Goal: Complete application form

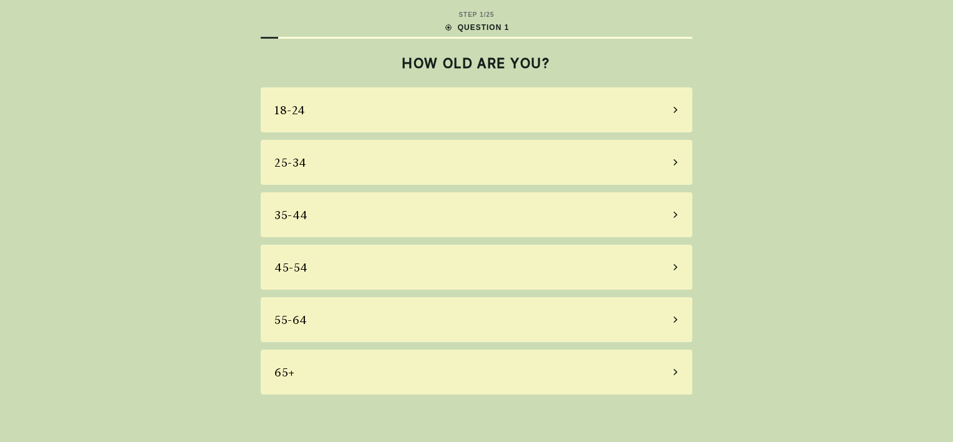
click at [356, 271] on div "45-54" at bounding box center [477, 267] width 432 height 45
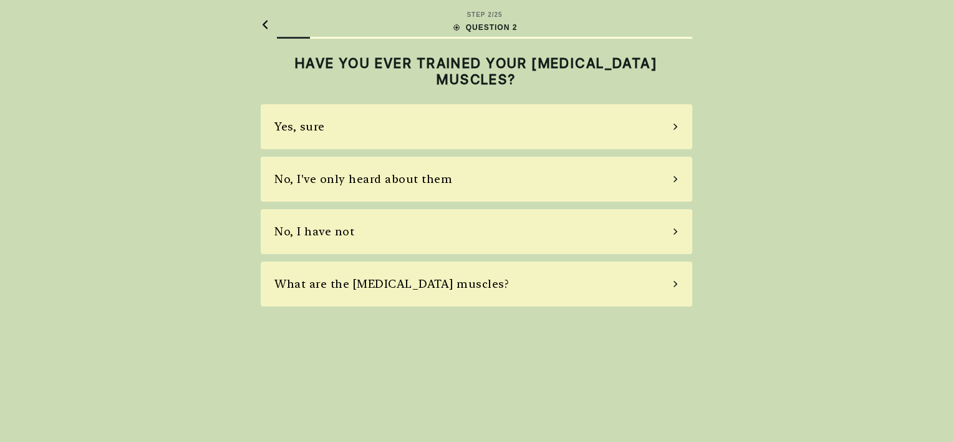
click at [382, 182] on div "No, I've only heard about them" at bounding box center [364, 178] width 178 height 17
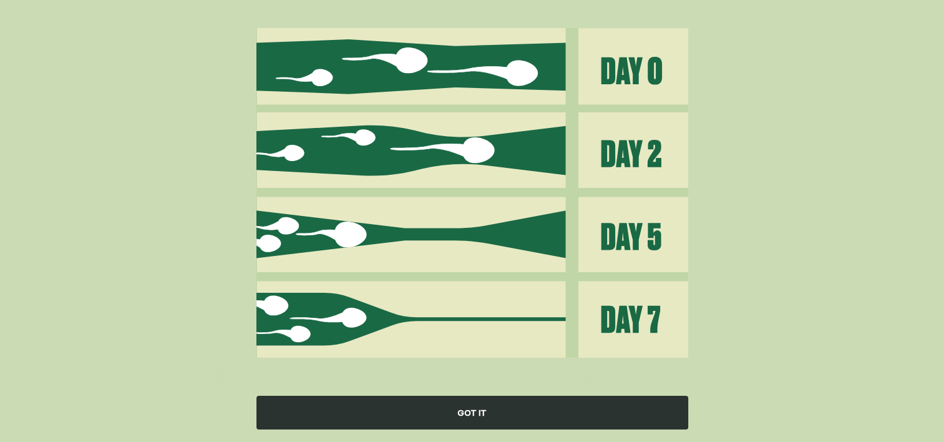
scroll to position [144, 0]
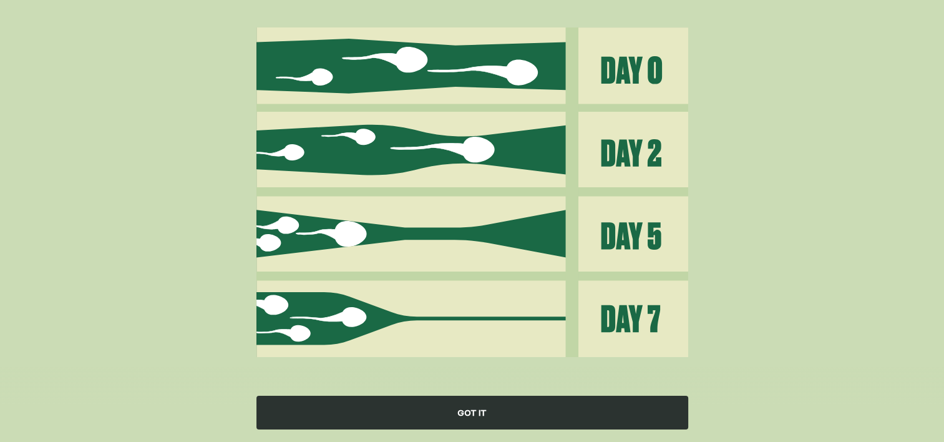
click at [494, 409] on div "GOT IT" at bounding box center [472, 413] width 432 height 34
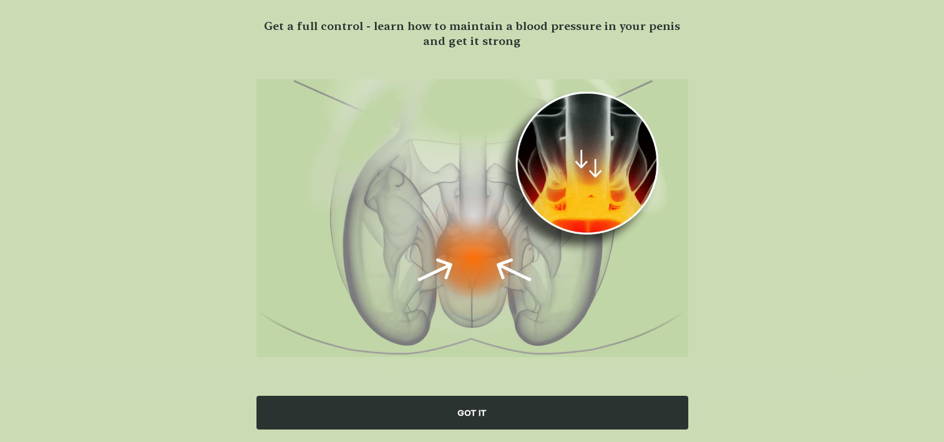
scroll to position [92, 0]
click at [472, 418] on div "GOT IT" at bounding box center [472, 413] width 432 height 34
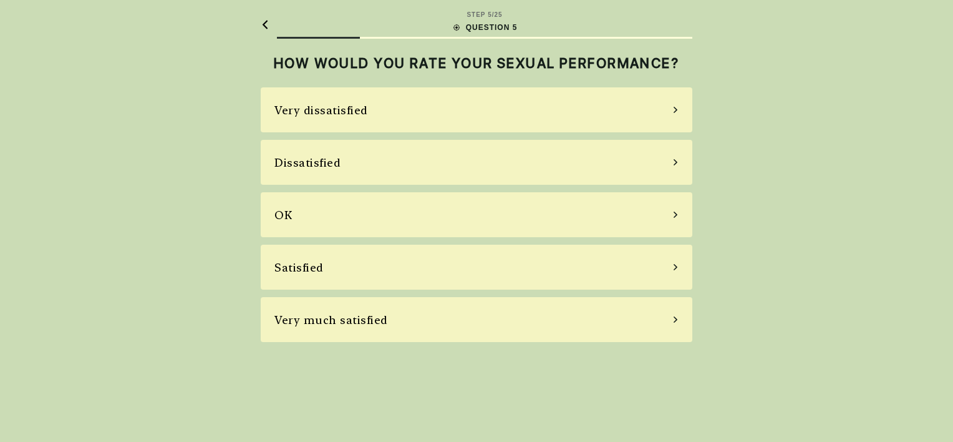
click at [525, 268] on div "Satisfied" at bounding box center [477, 267] width 432 height 45
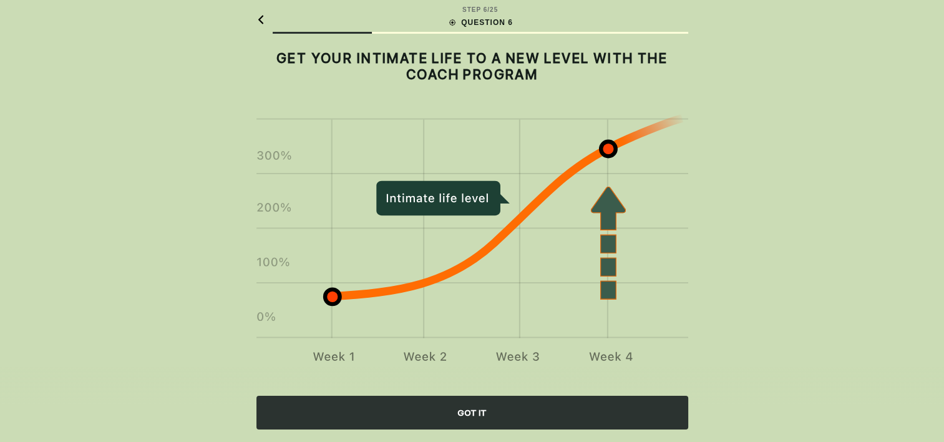
scroll to position [11, 0]
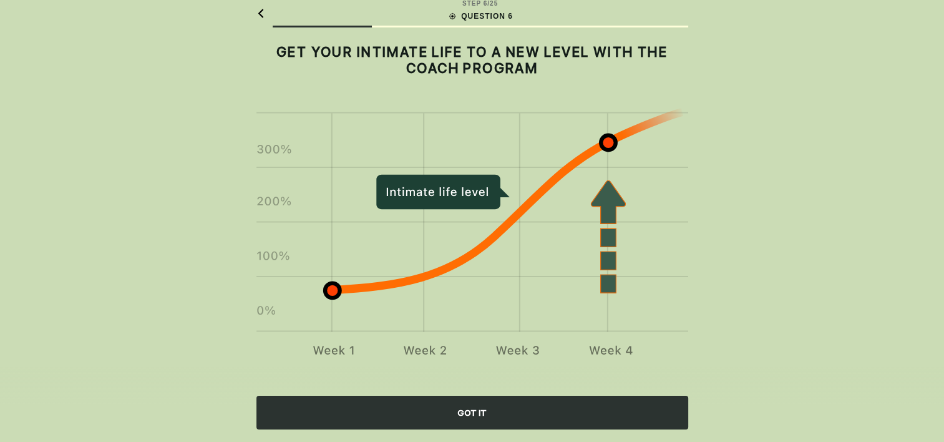
click at [464, 420] on div "GOT IT" at bounding box center [472, 413] width 432 height 34
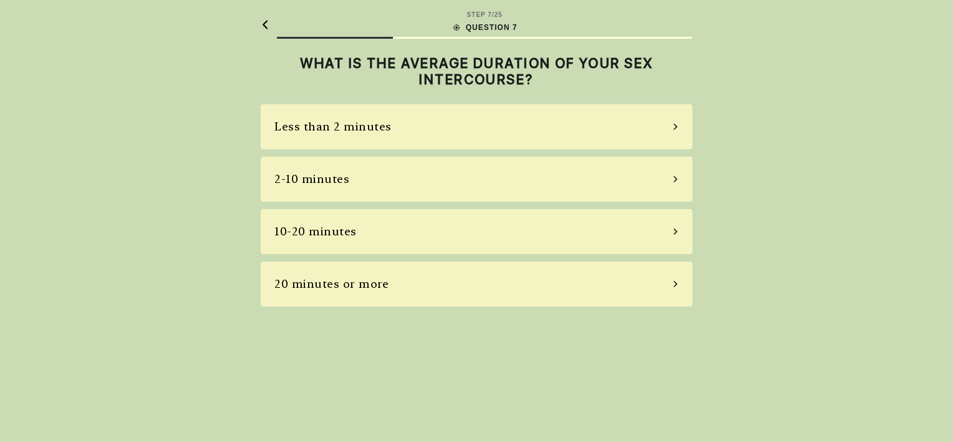
click at [432, 228] on div "10-20 minutes" at bounding box center [477, 231] width 432 height 45
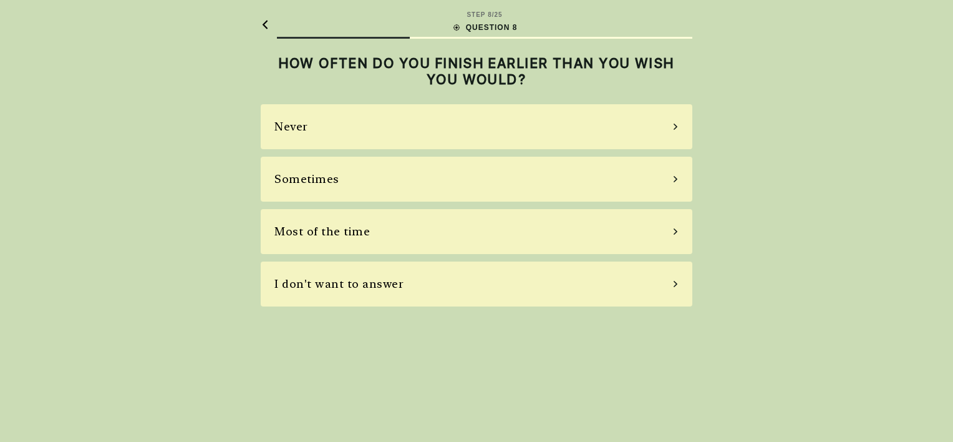
click at [366, 184] on div "Sometimes" at bounding box center [477, 179] width 432 height 45
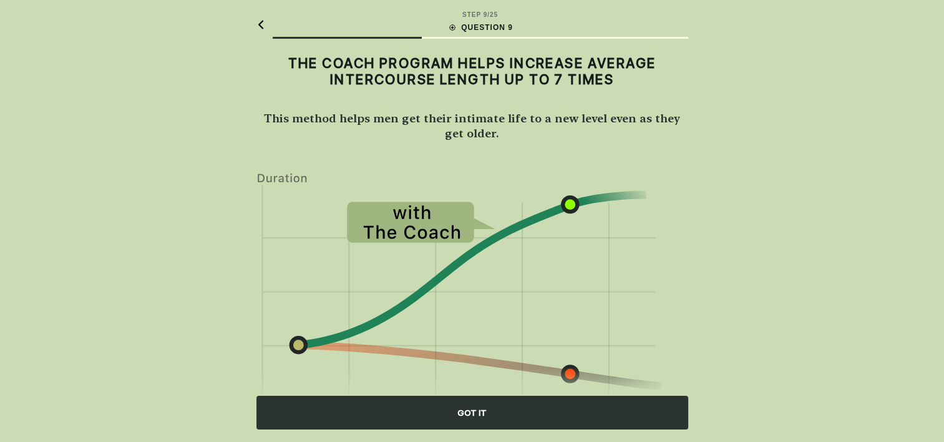
scroll to position [56, 0]
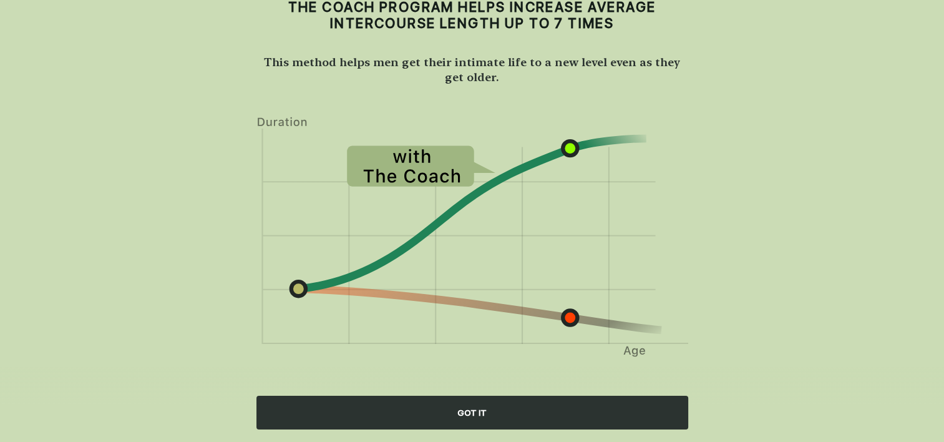
click at [505, 414] on div "GOT IT" at bounding box center [472, 413] width 432 height 34
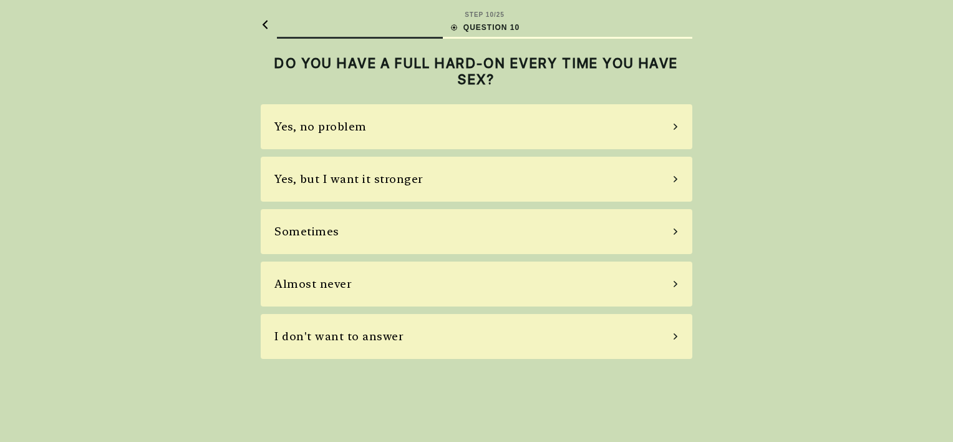
click at [429, 231] on div "Sometimes" at bounding box center [477, 231] width 432 height 45
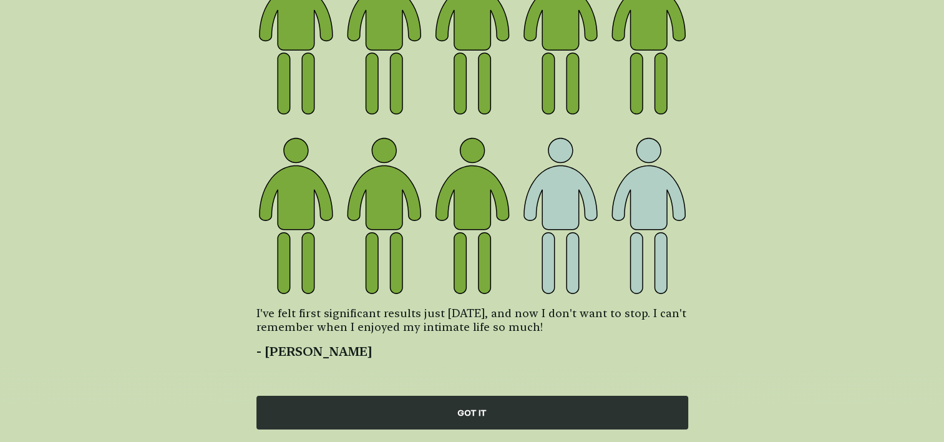
scroll to position [165, 0]
click at [464, 411] on div "GOT IT" at bounding box center [472, 413] width 432 height 34
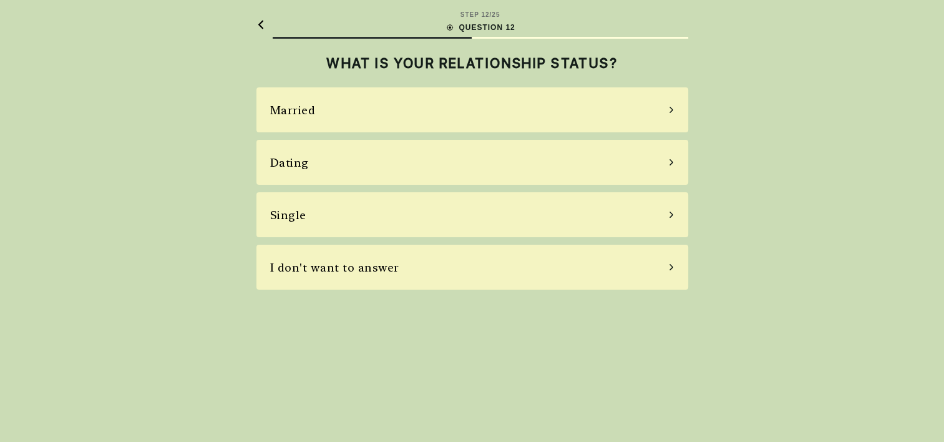
scroll to position [0, 0]
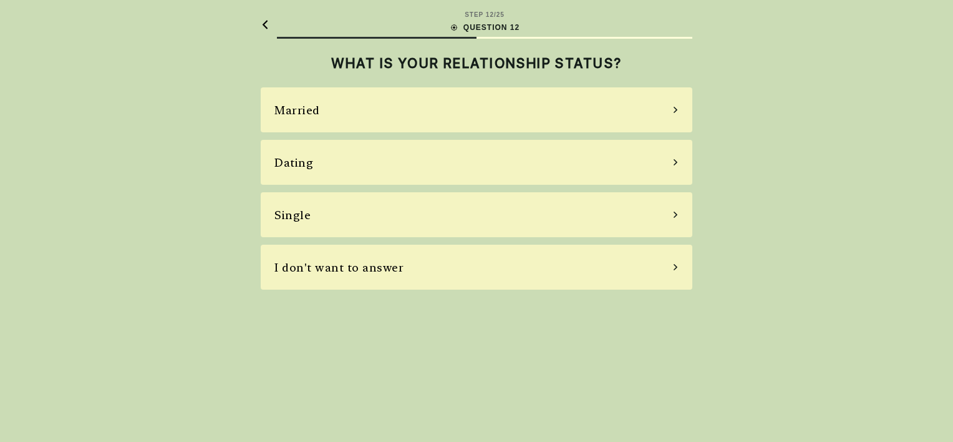
click at [358, 218] on div "Single" at bounding box center [477, 214] width 432 height 45
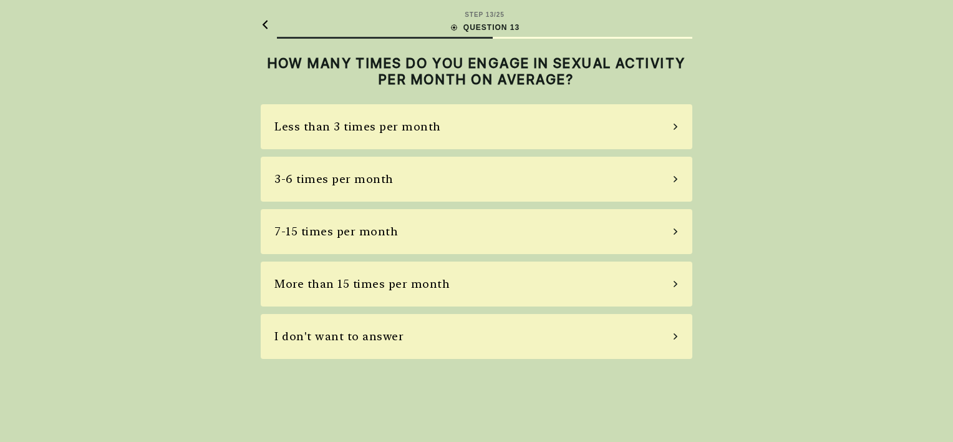
click at [442, 124] on div "Less than 3 times per month" at bounding box center [477, 126] width 432 height 45
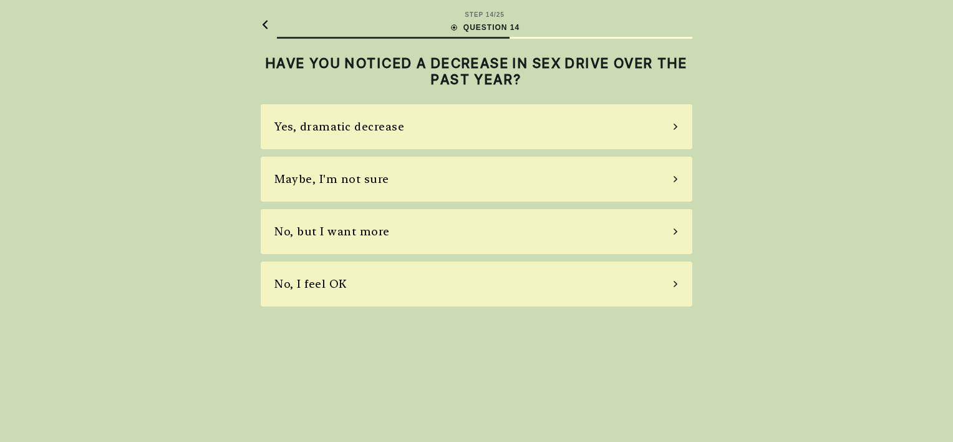
click at [442, 124] on div "Yes, dramatic decrease" at bounding box center [477, 126] width 432 height 45
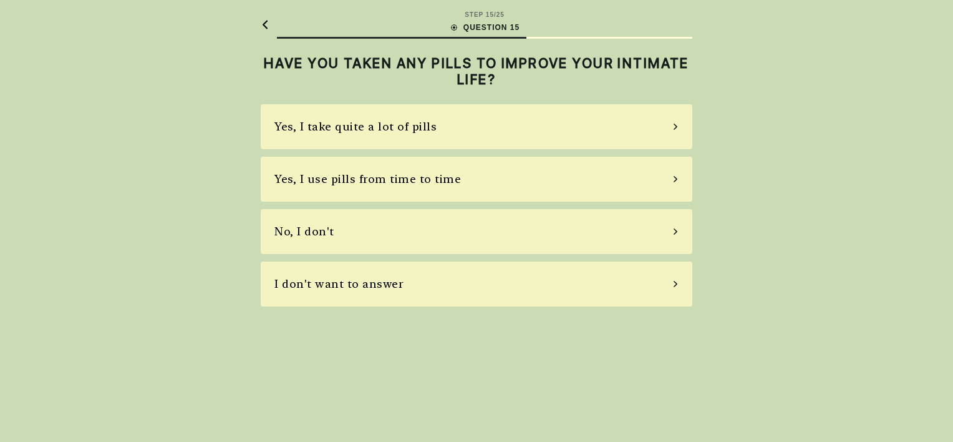
click at [451, 180] on div "Yes, I use pills from time to time" at bounding box center [368, 178] width 187 height 17
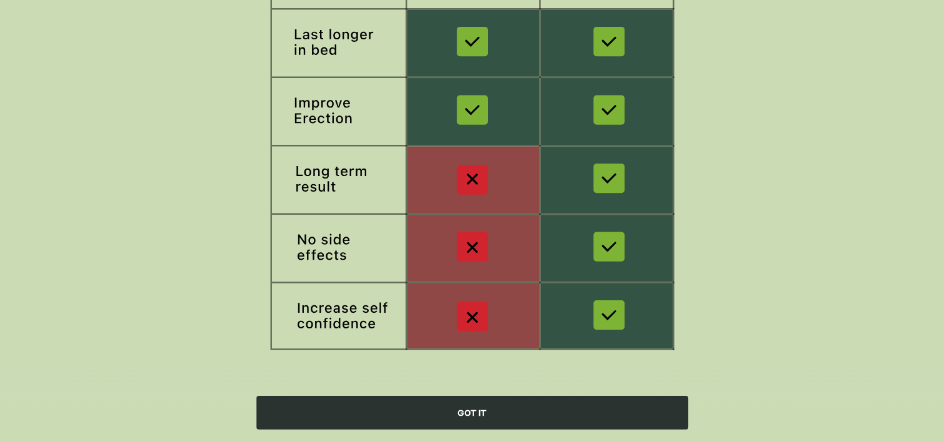
scroll to position [202, 0]
click at [462, 409] on div "GOT IT" at bounding box center [472, 413] width 432 height 34
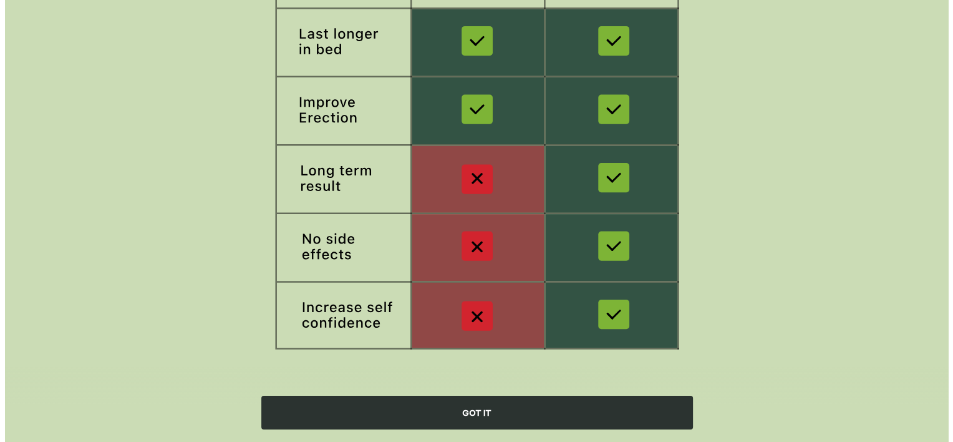
scroll to position [0, 0]
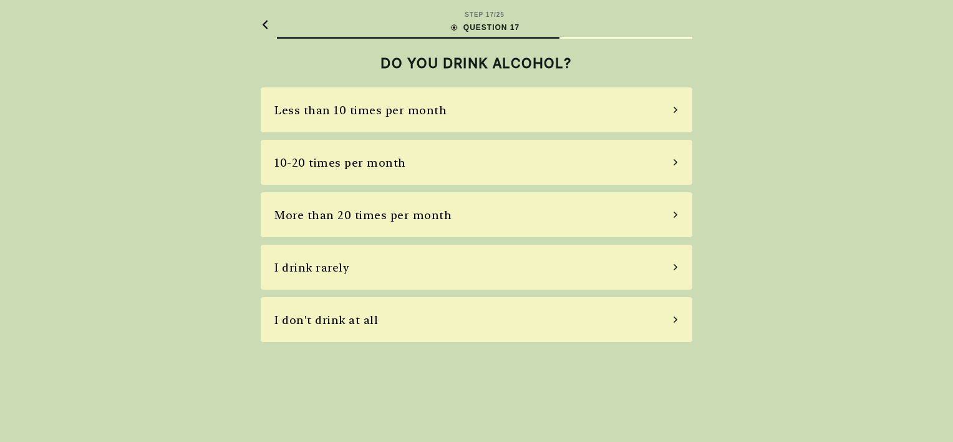
click at [407, 116] on div "Less than 10 times per month" at bounding box center [361, 110] width 172 height 17
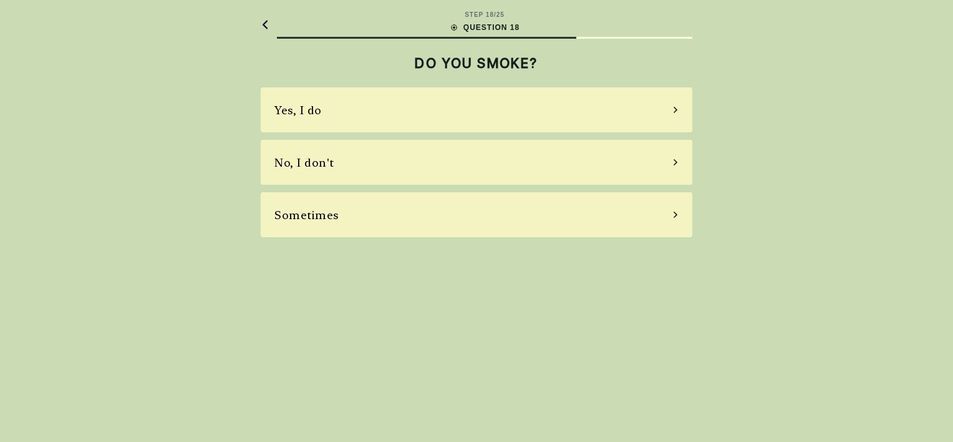
click at [384, 167] on div "No, I don't" at bounding box center [477, 162] width 432 height 45
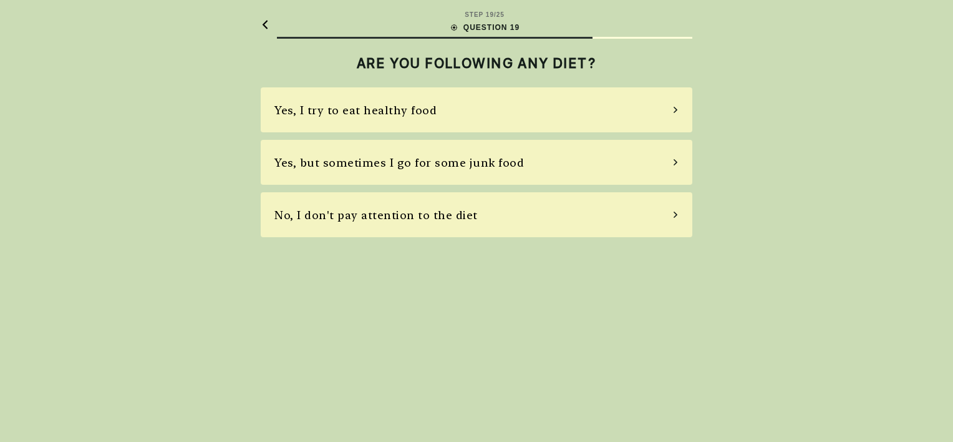
click at [449, 107] on div "Yes, I try to eat healthy food" at bounding box center [477, 109] width 432 height 45
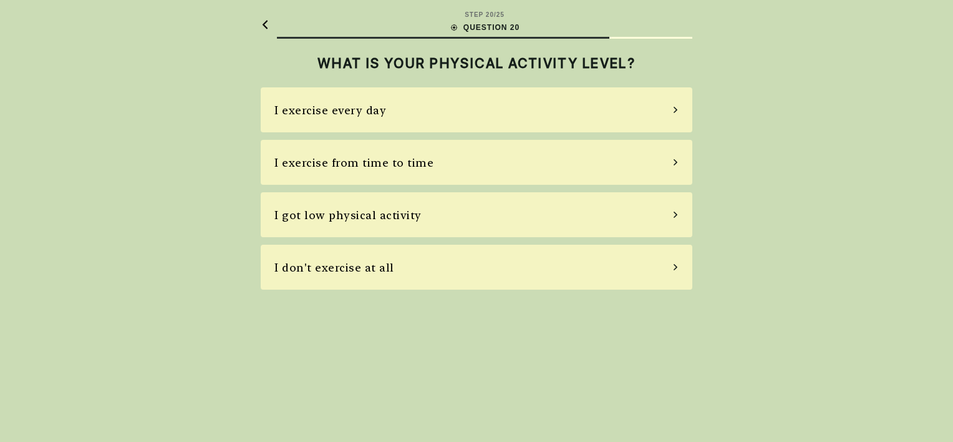
click at [408, 161] on div "I exercise from time to time" at bounding box center [354, 162] width 159 height 17
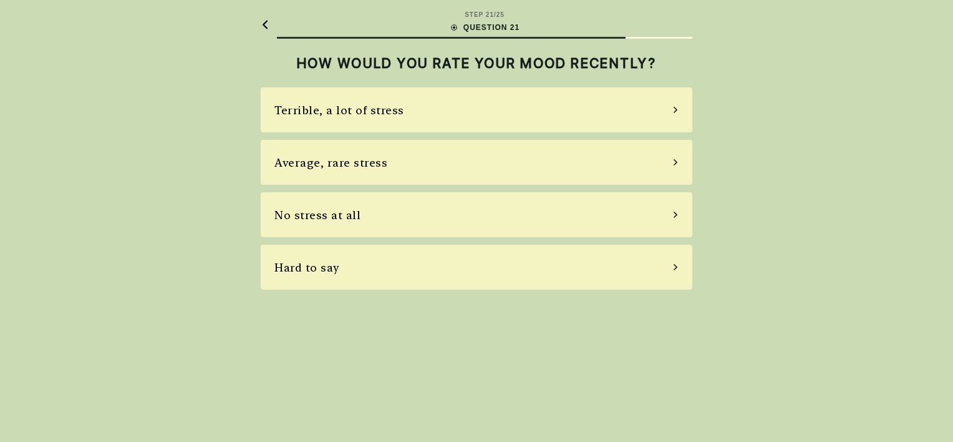
click at [378, 213] on div "No stress at all" at bounding box center [477, 214] width 432 height 45
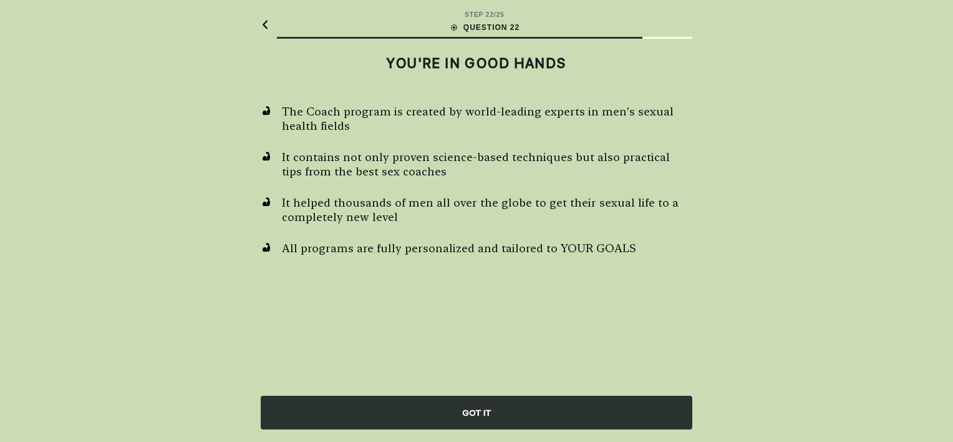
click at [475, 420] on div "GOT IT" at bounding box center [477, 413] width 432 height 34
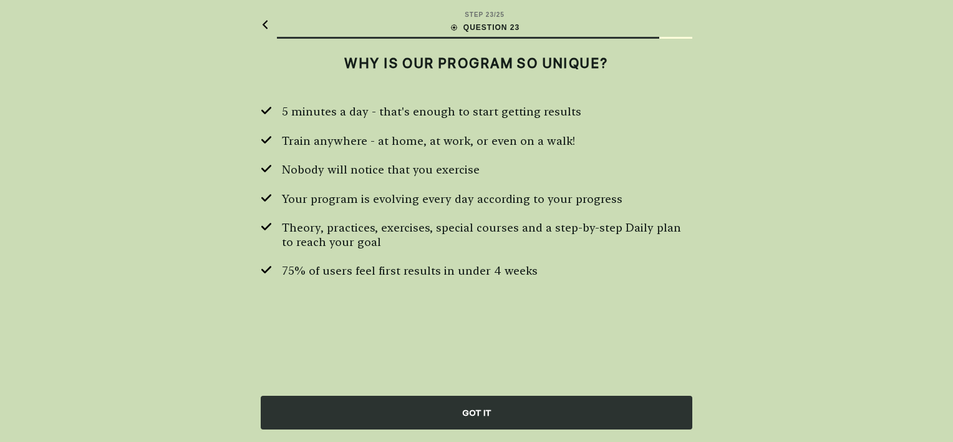
click at [429, 417] on div "GOT IT" at bounding box center [477, 413] width 432 height 34
